Goal: Download file/media

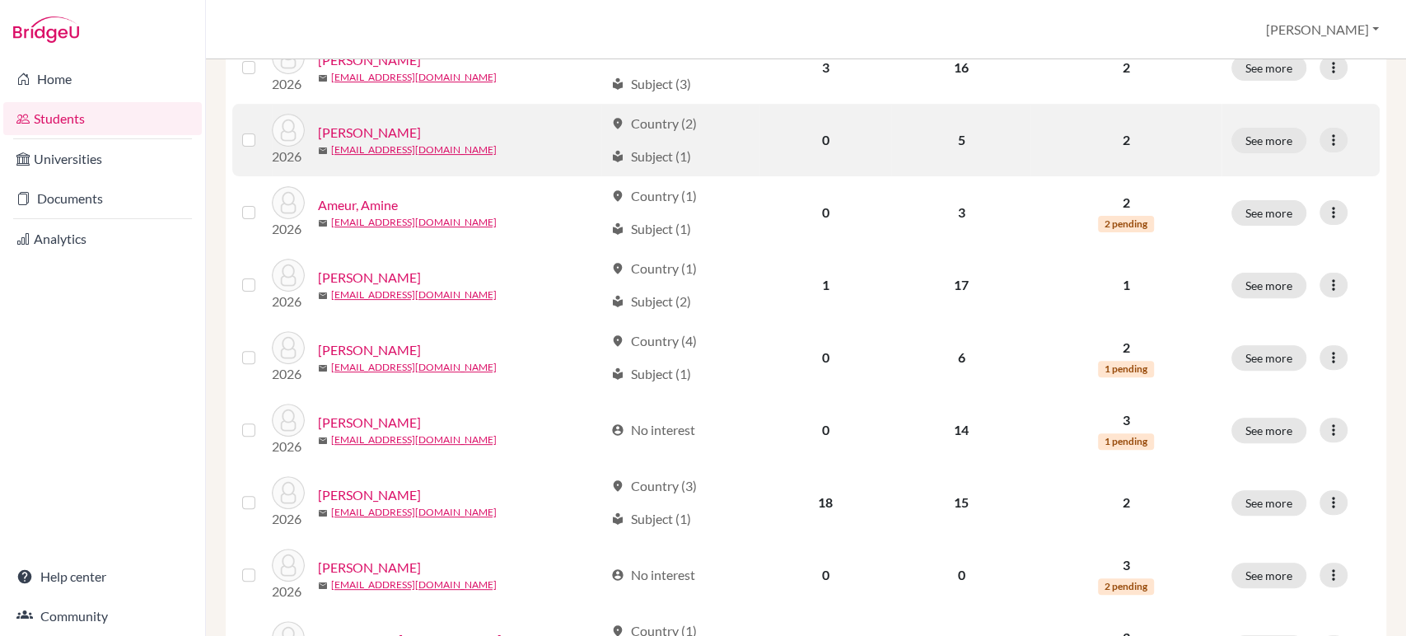
scroll to position [303, 0]
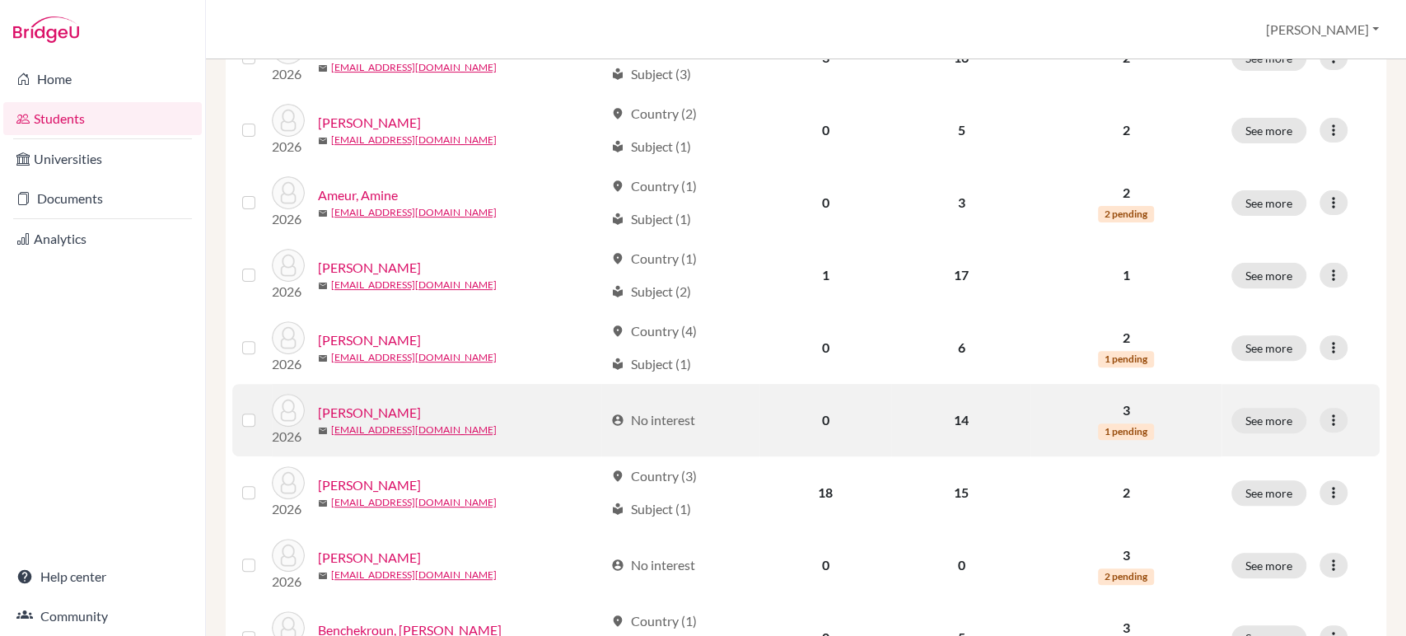
click at [375, 416] on link "[PERSON_NAME]" at bounding box center [369, 413] width 103 height 20
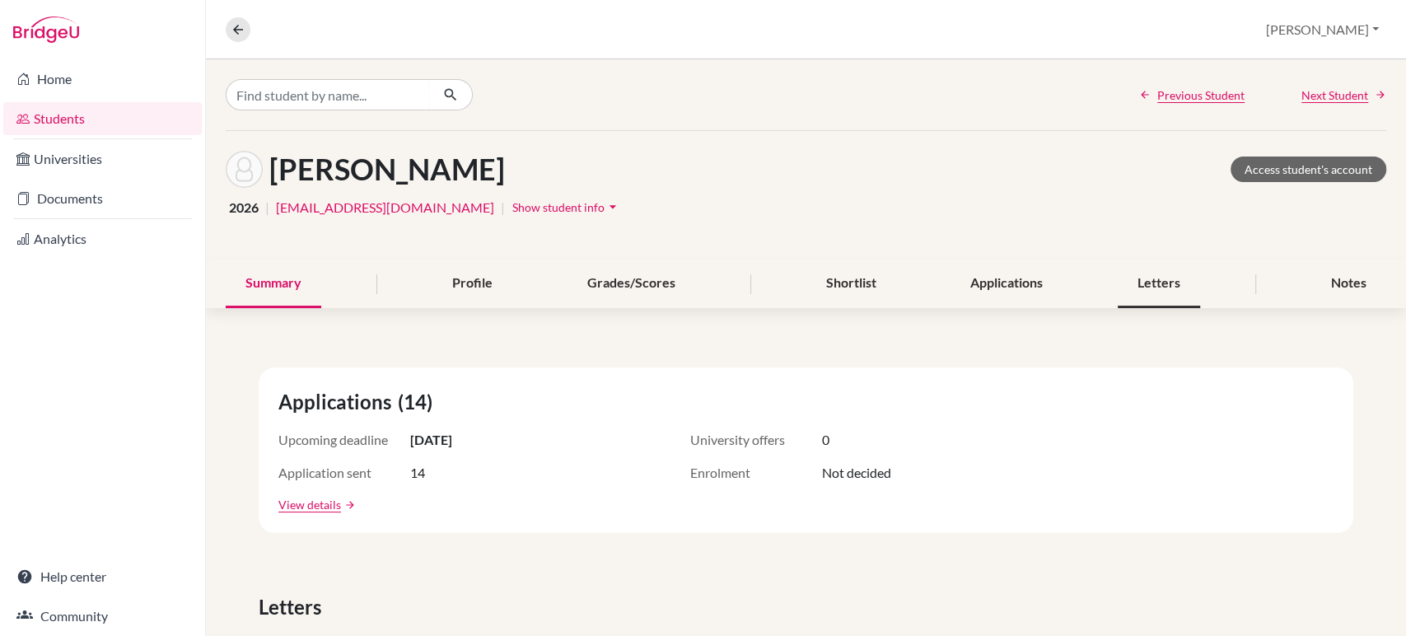
click at [1168, 284] on div "Letters" at bounding box center [1159, 284] width 82 height 49
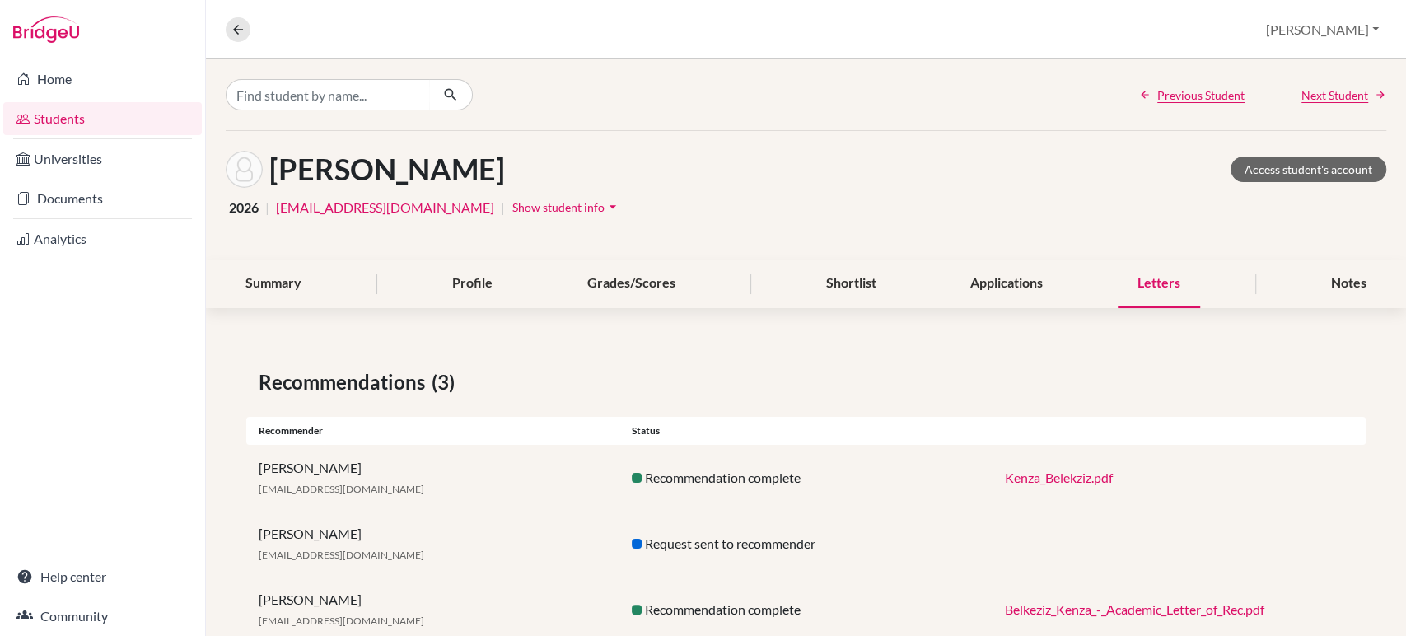
scroll to position [45, 0]
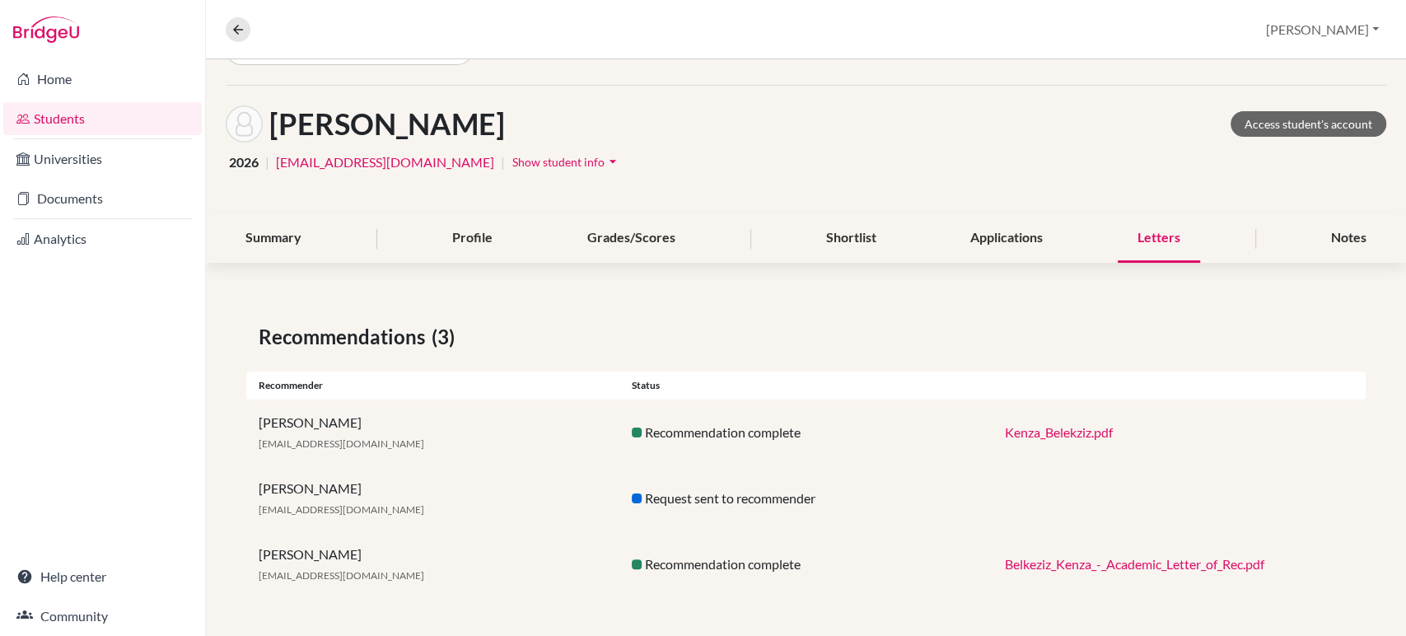
click at [1046, 434] on link "Kenza_Belekziz.pdf" at bounding box center [1059, 432] width 108 height 16
click at [74, 119] on link "Students" at bounding box center [102, 118] width 199 height 33
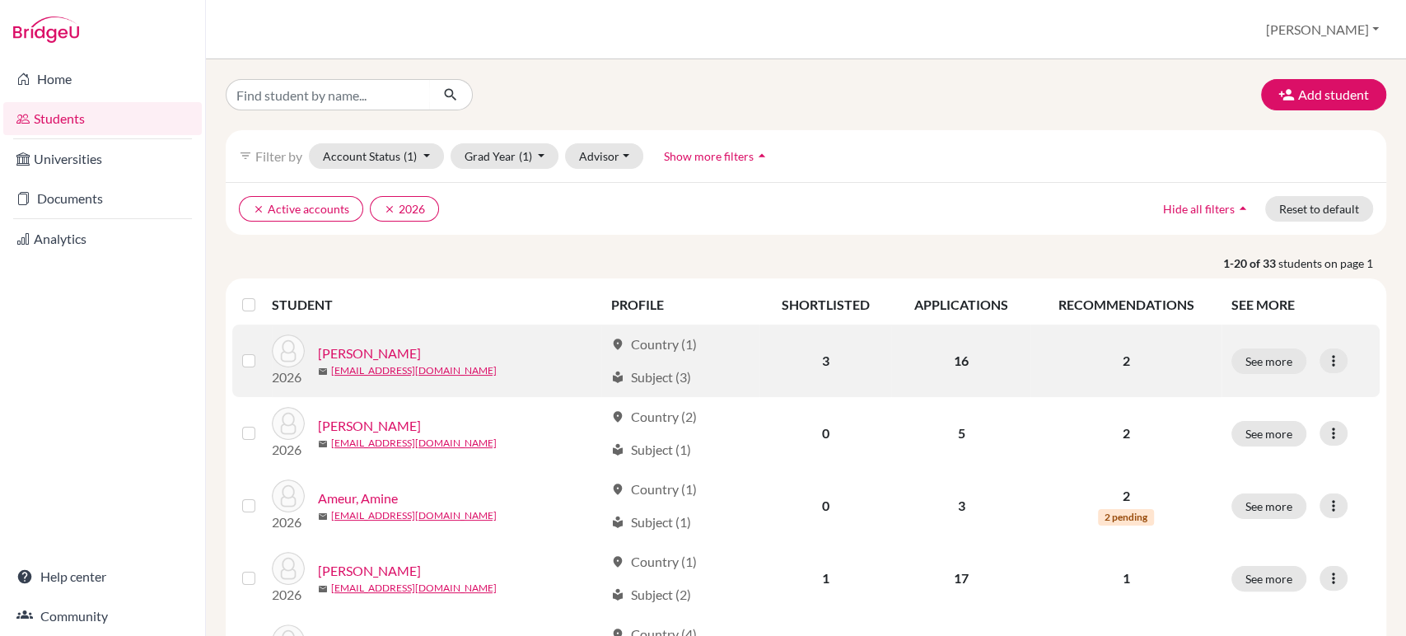
click at [357, 348] on link "[PERSON_NAME]" at bounding box center [369, 354] width 103 height 20
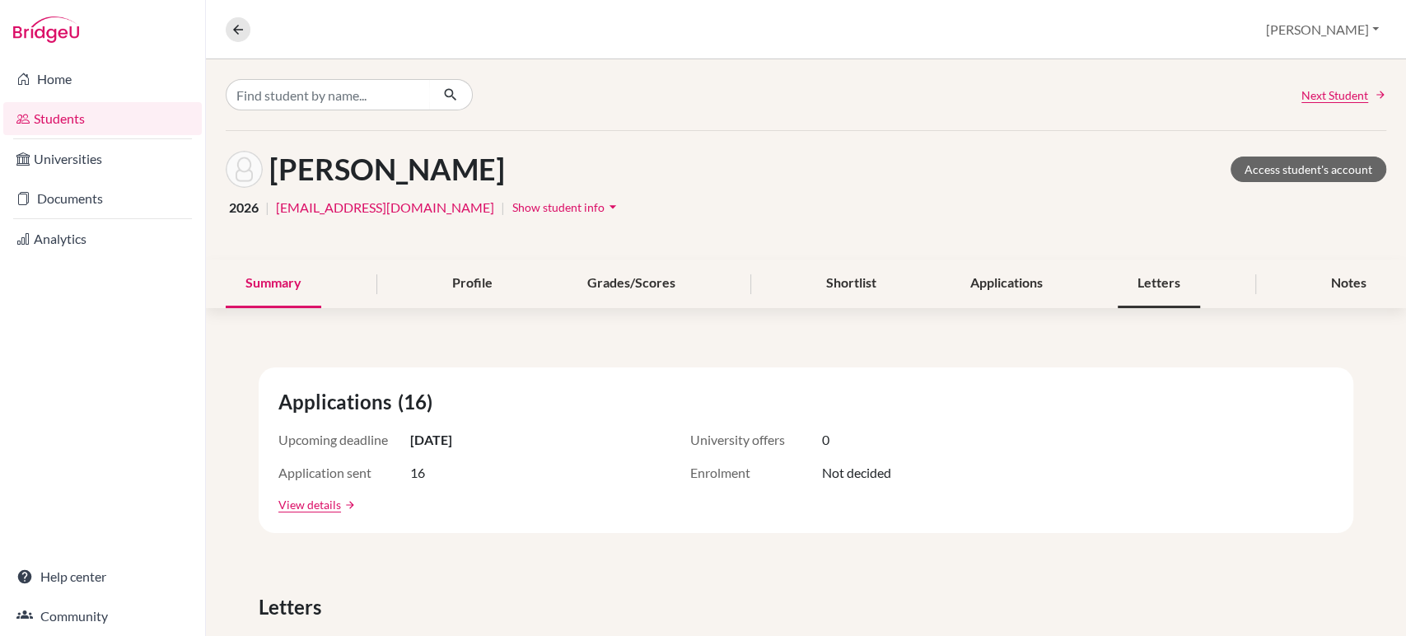
click at [1153, 282] on div "Letters" at bounding box center [1159, 284] width 82 height 49
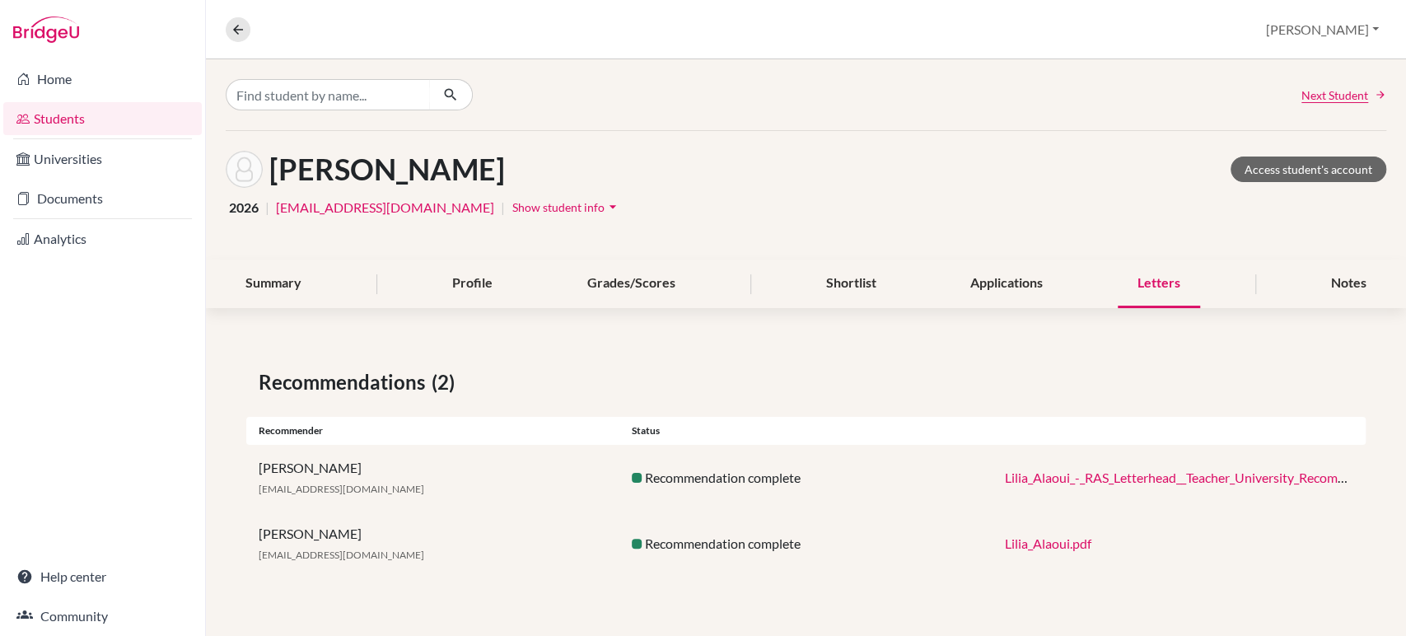
click at [1029, 540] on link "Lilia_Alaoui.pdf" at bounding box center [1048, 544] width 87 height 16
click at [84, 118] on link "Students" at bounding box center [102, 118] width 199 height 33
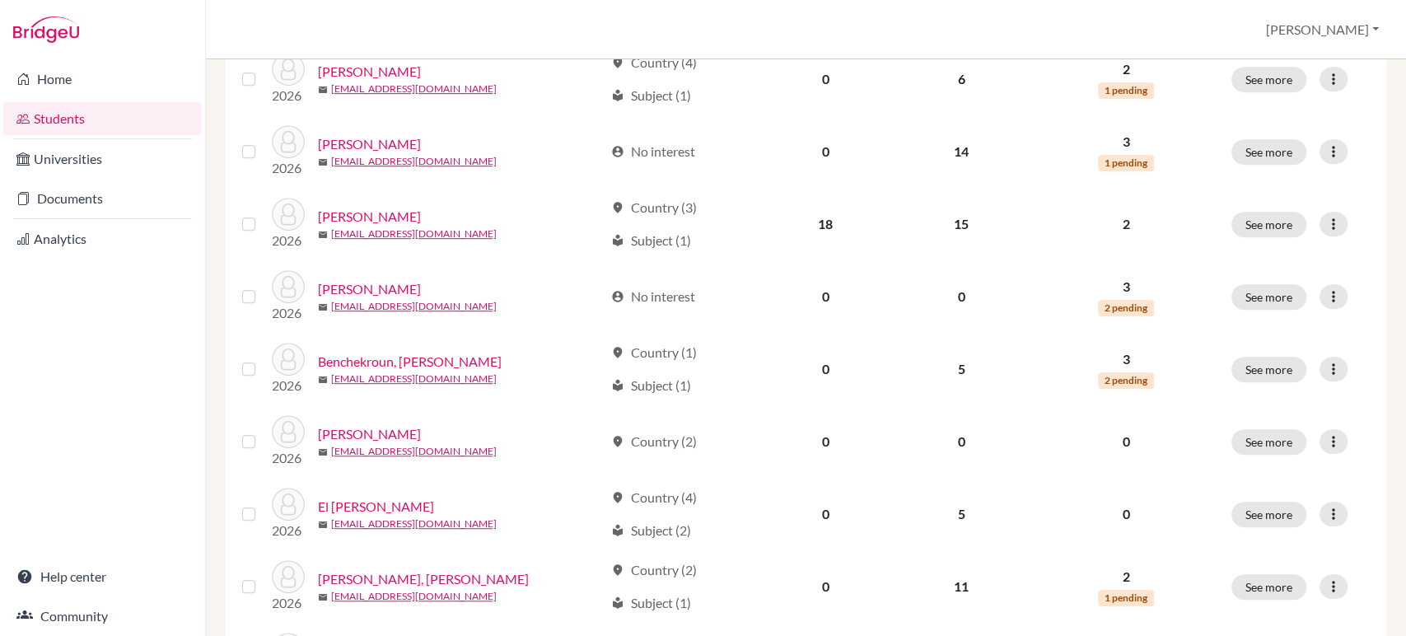
scroll to position [577, 0]
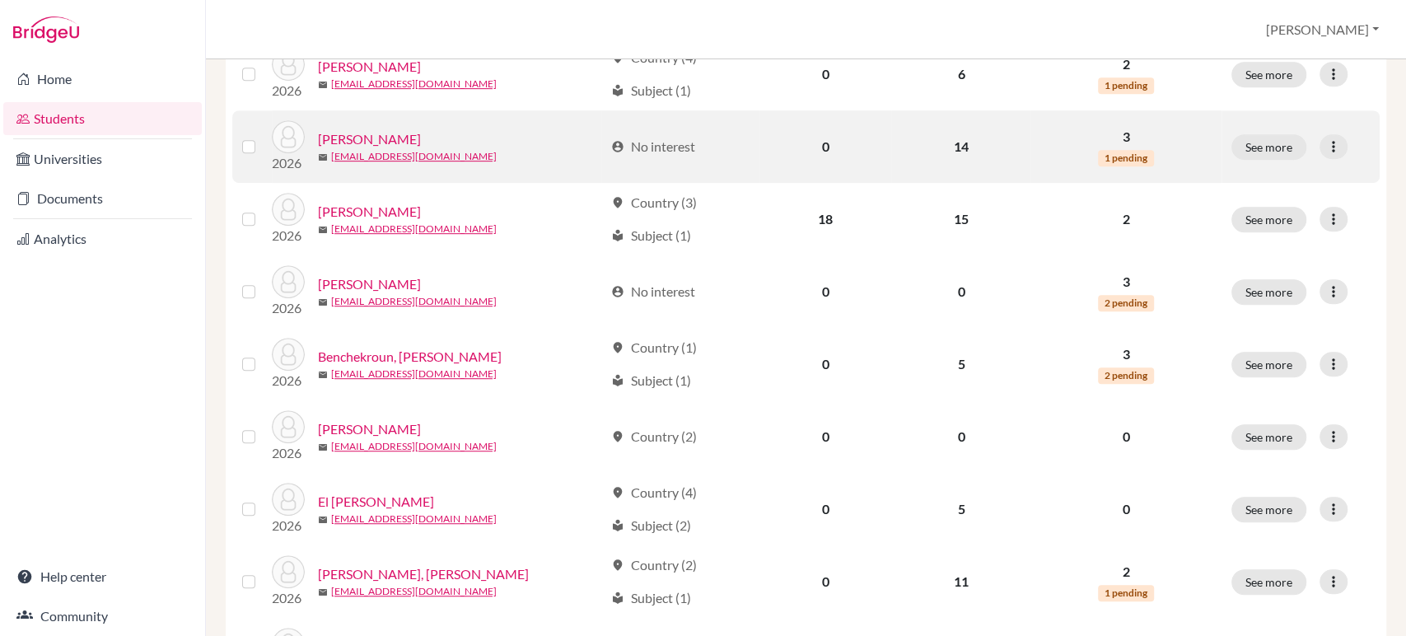
click at [511, 150] on div "mail 22744@ras.ma" at bounding box center [461, 156] width 286 height 15
click at [640, 152] on div "account_circle No interest" at bounding box center [653, 147] width 84 height 20
click at [375, 137] on link "[PERSON_NAME]" at bounding box center [369, 139] width 103 height 20
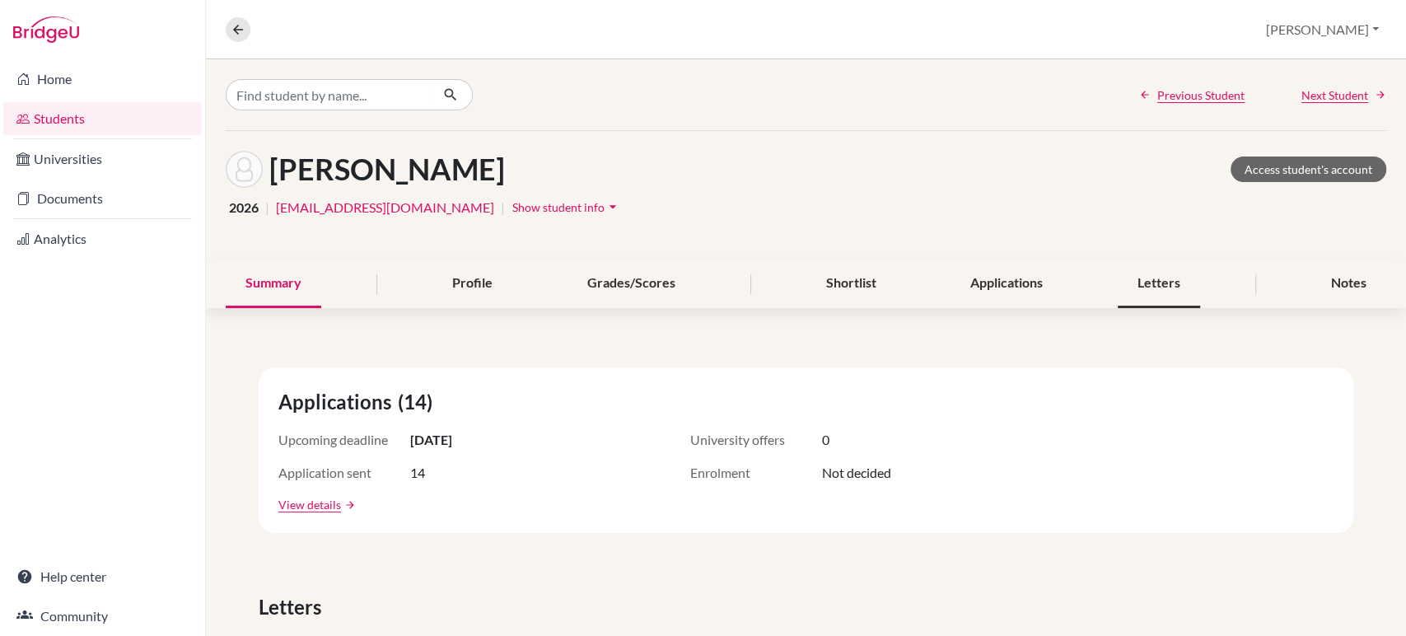
click at [1141, 281] on div "Letters" at bounding box center [1159, 284] width 82 height 49
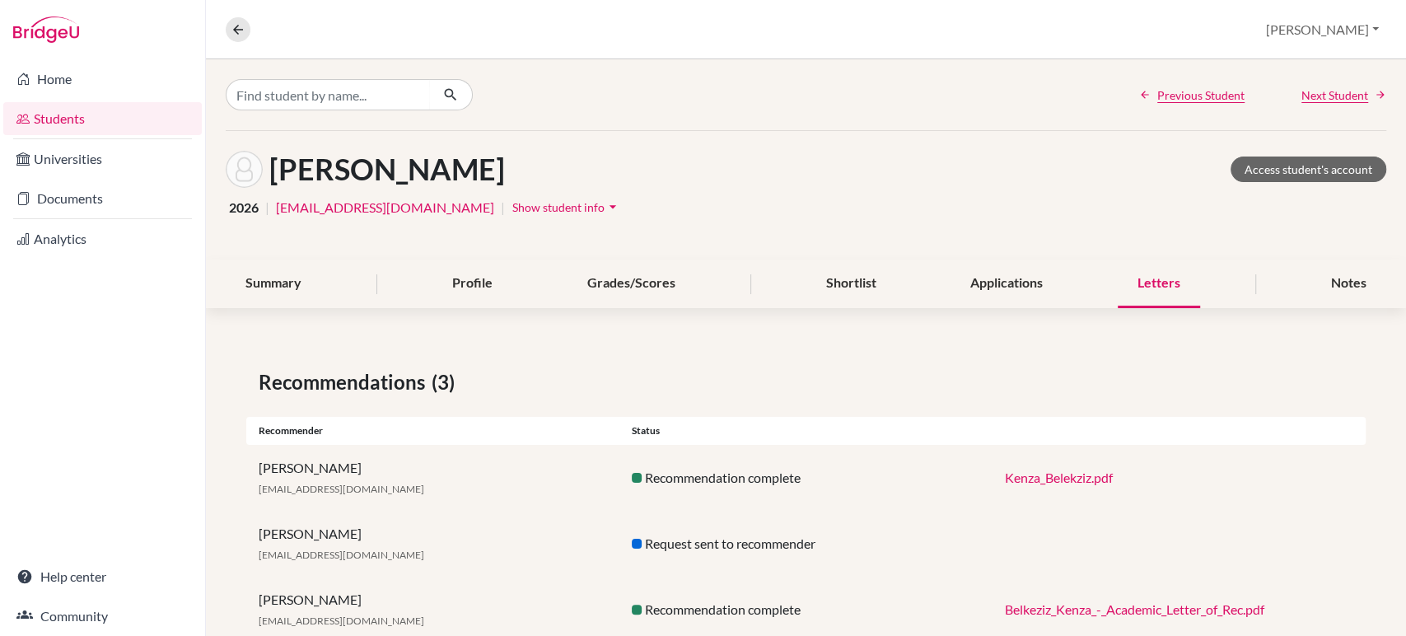
scroll to position [45, 0]
